Goal: Obtain resource: Obtain resource

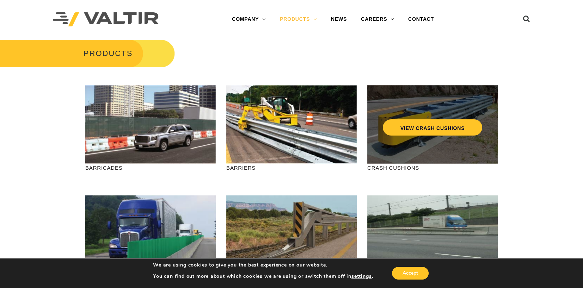
click at [439, 119] on div "VIEW CRASH CUSHIONS" at bounding box center [432, 112] width 102 height 23
click at [442, 127] on link "VIEW CRASH CUSHIONS" at bounding box center [432, 128] width 99 height 16
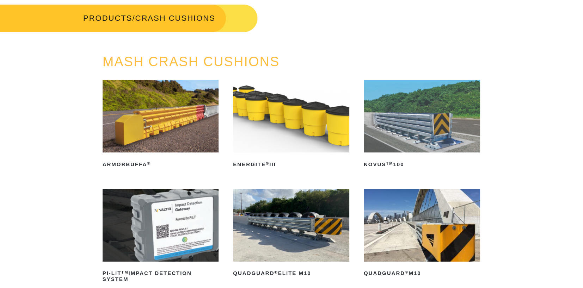
scroll to position [70, 0]
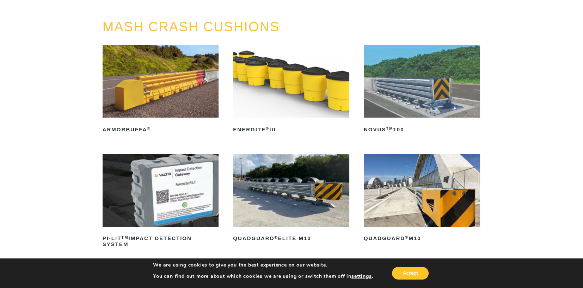
click at [301, 189] on img at bounding box center [291, 190] width 116 height 73
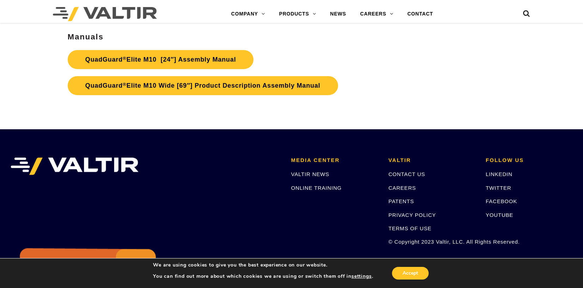
scroll to position [3471, 0]
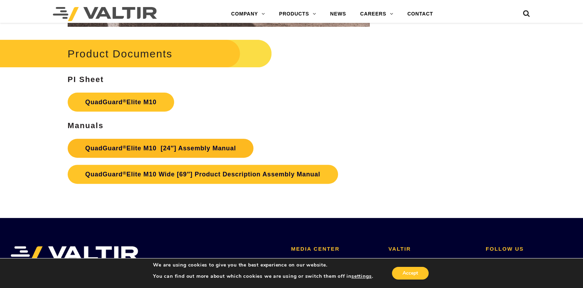
click at [234, 147] on link "QuadGuard ® Elite M10 [24″] Assembly Manual" at bounding box center [161, 148] width 186 height 19
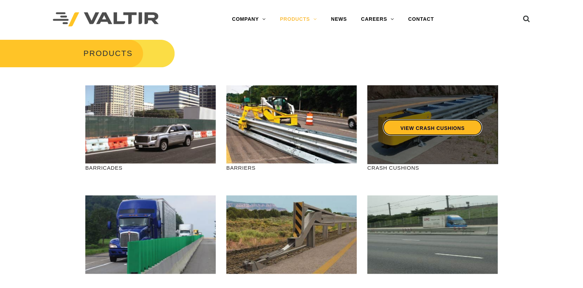
click at [423, 120] on link "VIEW CRASH CUSHIONS" at bounding box center [432, 128] width 99 height 16
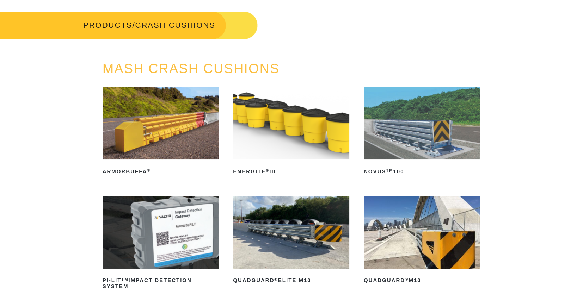
scroll to position [70, 0]
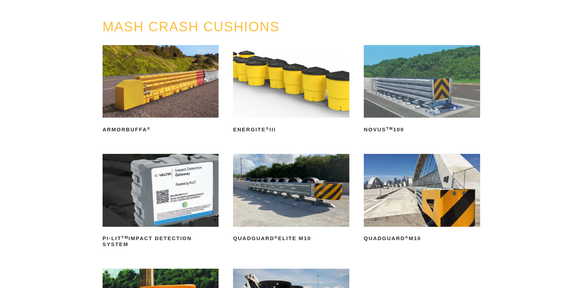
click at [293, 172] on img at bounding box center [291, 190] width 116 height 73
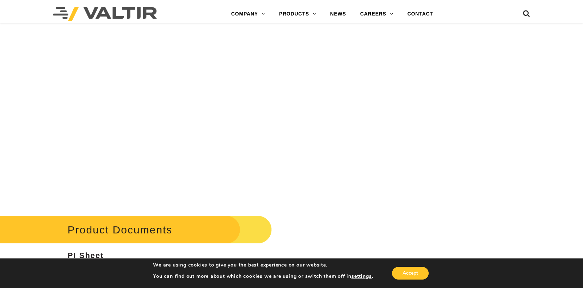
scroll to position [2731, 0]
